Goal: Find contact information: Find contact information

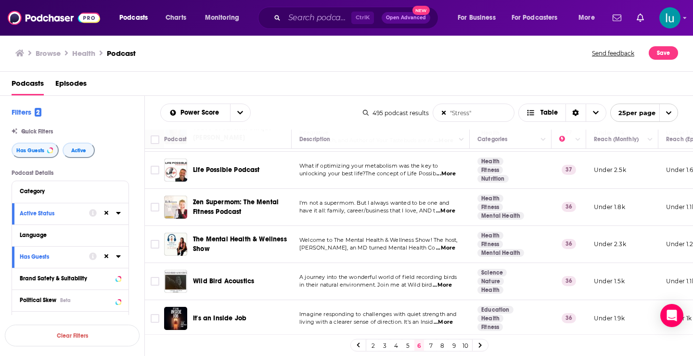
click at [544, 326] on td "Education Health Fitness" at bounding box center [511, 318] width 82 height 37
click at [481, 345] on icon at bounding box center [480, 345] width 3 height 5
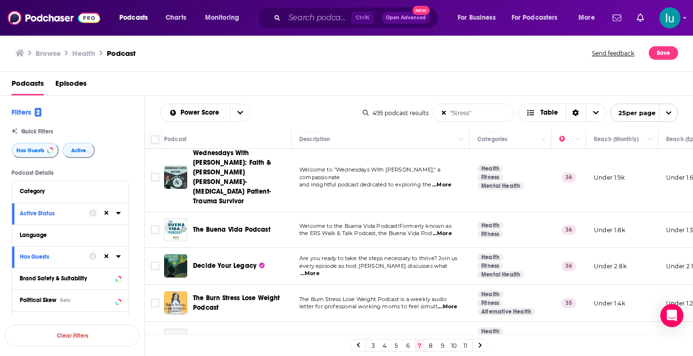
scroll to position [91, 0]
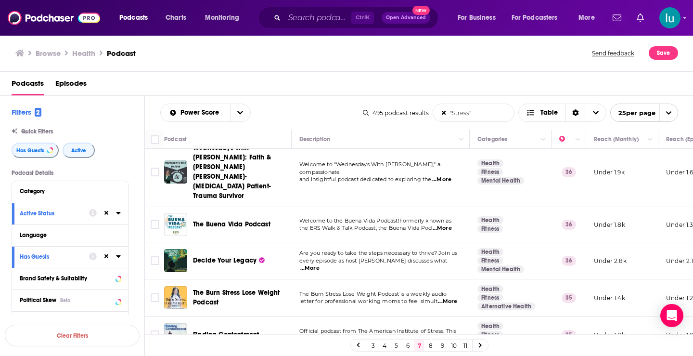
click at [319, 264] on span "...More" at bounding box center [309, 268] width 19 height 8
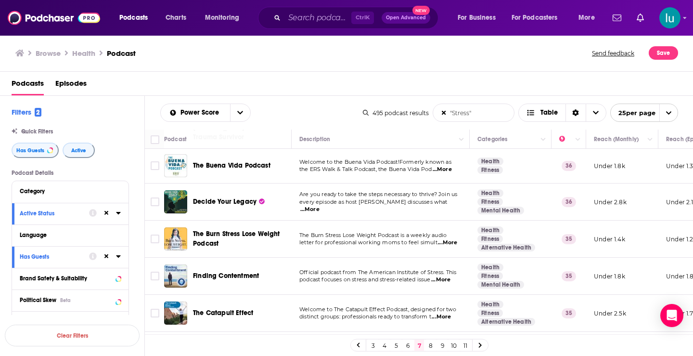
scroll to position [181, 0]
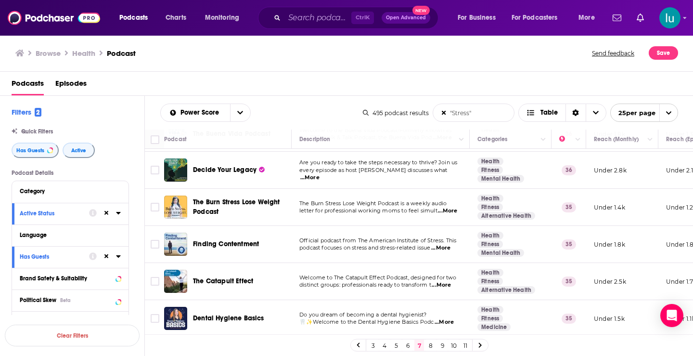
click at [447, 244] on span "...More" at bounding box center [440, 248] width 19 height 8
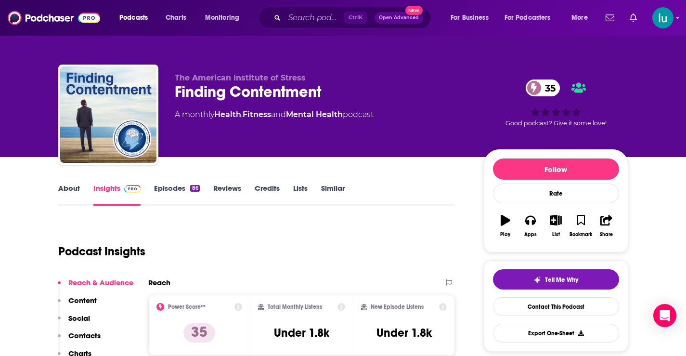
click at [66, 187] on link "About" at bounding box center [69, 194] width 22 height 22
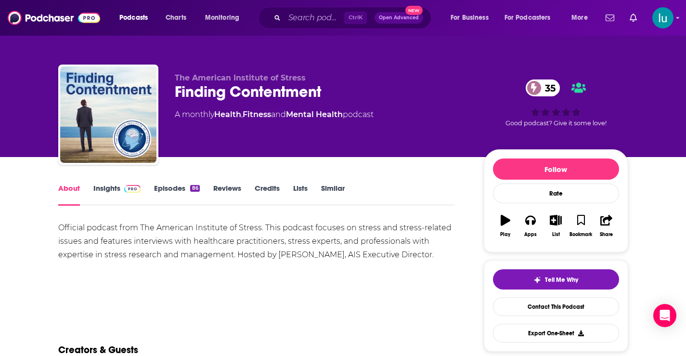
click at [112, 188] on link "Insights" at bounding box center [117, 194] width 48 height 22
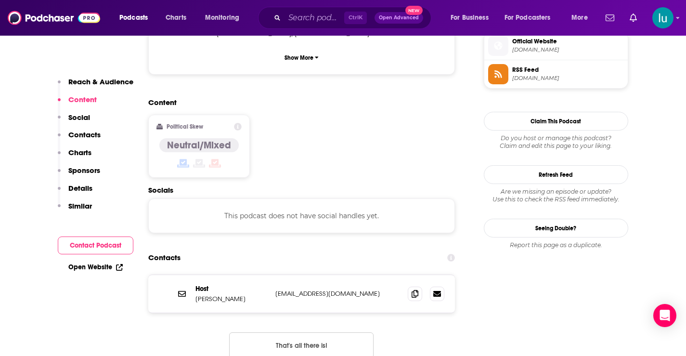
scroll to position [729, 0]
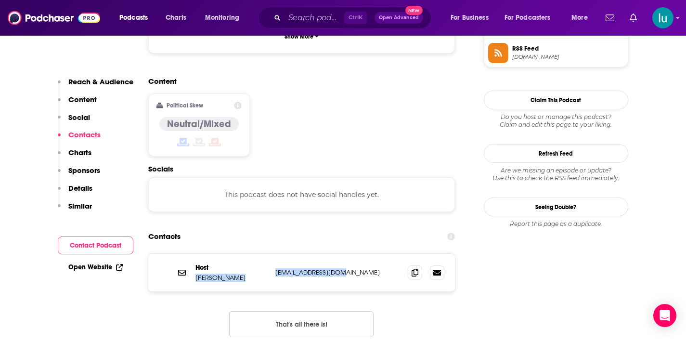
drag, startPoint x: 351, startPoint y: 225, endPoint x: 269, endPoint y: 223, distance: 81.3
click at [269, 254] on div "Host Will Heckman wheckman@stress.org wheckman@stress.org" at bounding box center [301, 273] width 307 height 38
copy div "Will Heckman wheckman@stress.org"
